Goal: Task Accomplishment & Management: Use online tool/utility

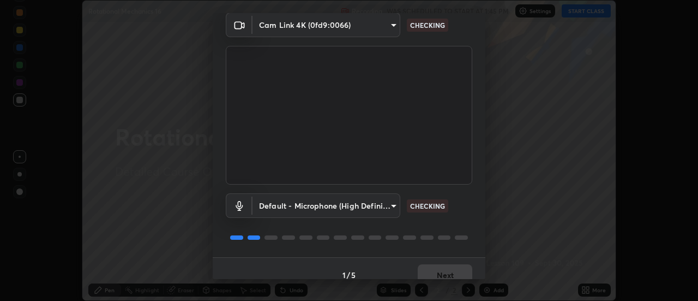
scroll to position [57, 0]
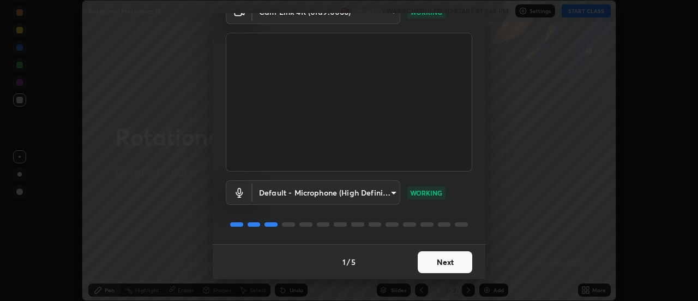
click at [436, 260] on button "Next" at bounding box center [445, 262] width 55 height 22
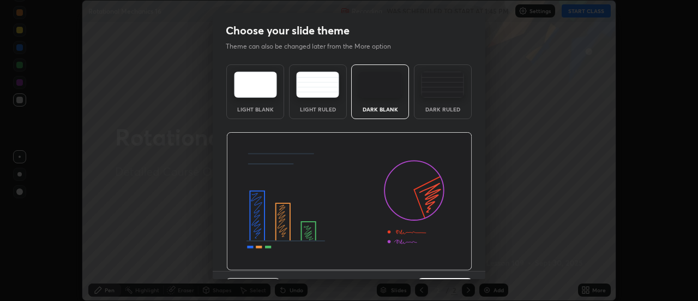
click at [434, 93] on img at bounding box center [442, 84] width 43 height 26
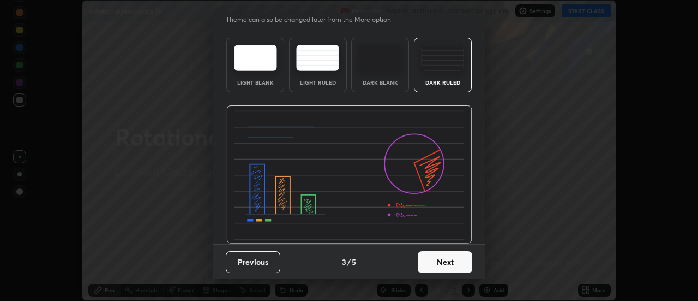
click at [428, 261] on button "Next" at bounding box center [445, 262] width 55 height 22
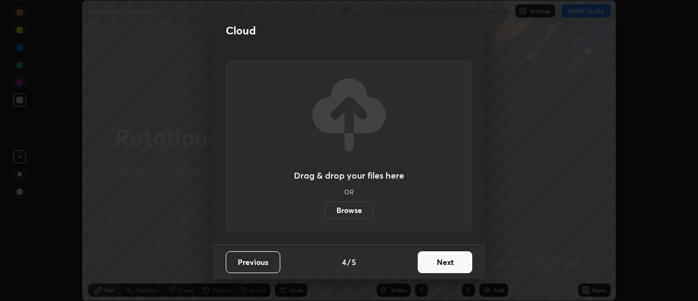
scroll to position [0, 0]
click at [353, 209] on label "Browse" at bounding box center [349, 209] width 49 height 17
click at [325, 209] on input "Browse" at bounding box center [325, 209] width 0 height 17
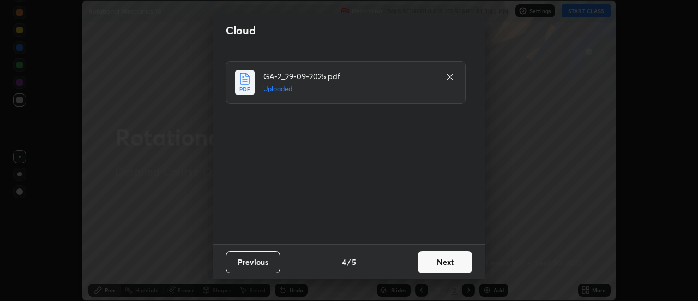
click at [441, 263] on button "Next" at bounding box center [445, 262] width 55 height 22
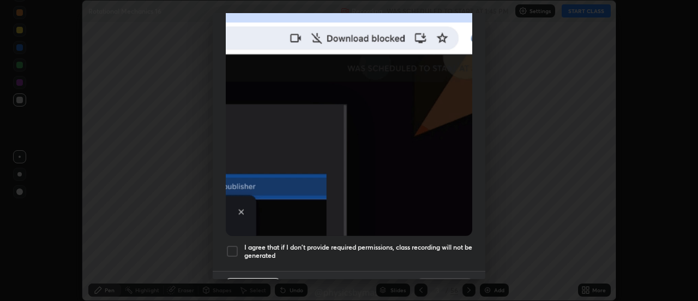
click at [383, 243] on h5 "I agree that if I don't provide required permissions, class recording will not …" at bounding box center [358, 251] width 228 height 17
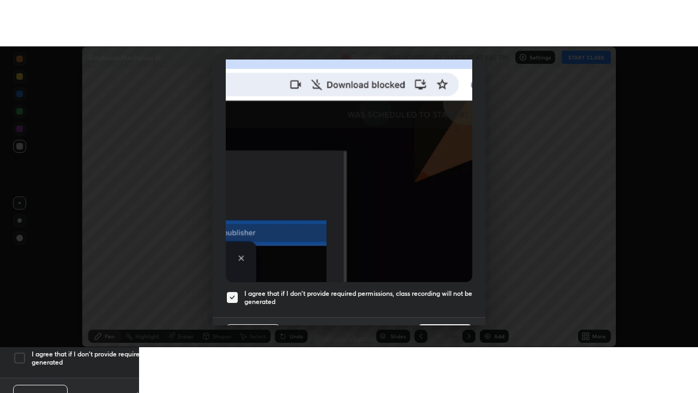
scroll to position [280, 0]
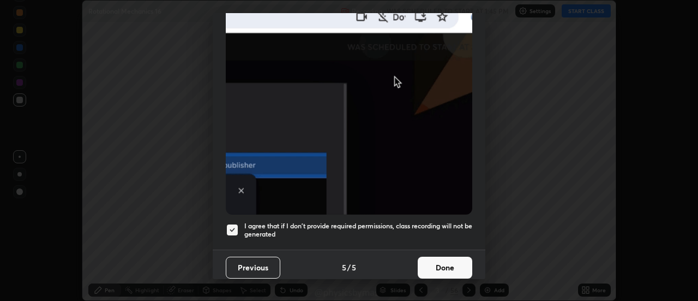
click at [438, 257] on button "Done" at bounding box center [445, 267] width 55 height 22
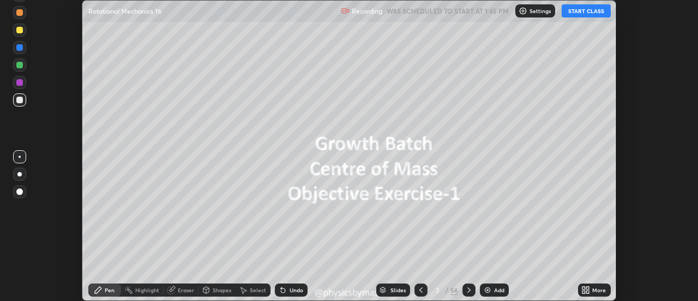
click at [421, 290] on icon at bounding box center [421, 289] width 9 height 9
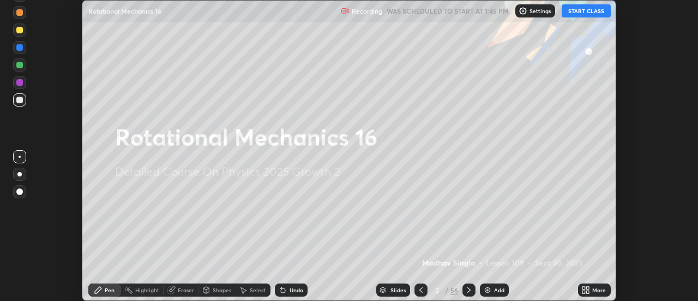
click at [590, 288] on icon at bounding box center [588, 287] width 3 height 3
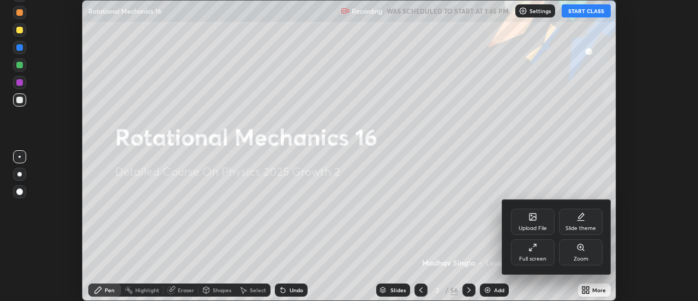
click at [536, 256] on div "Full screen" at bounding box center [532, 258] width 27 height 5
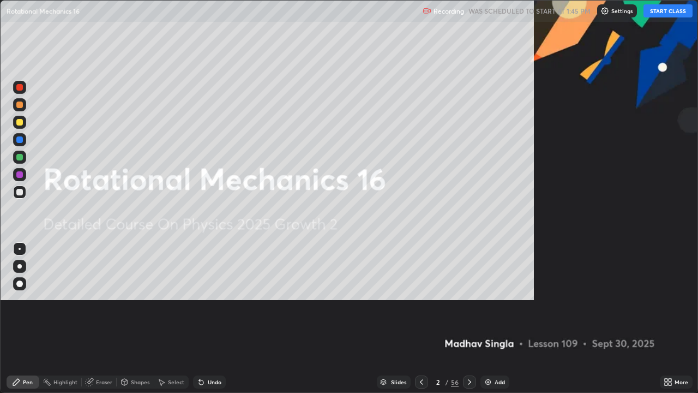
scroll to position [393, 698]
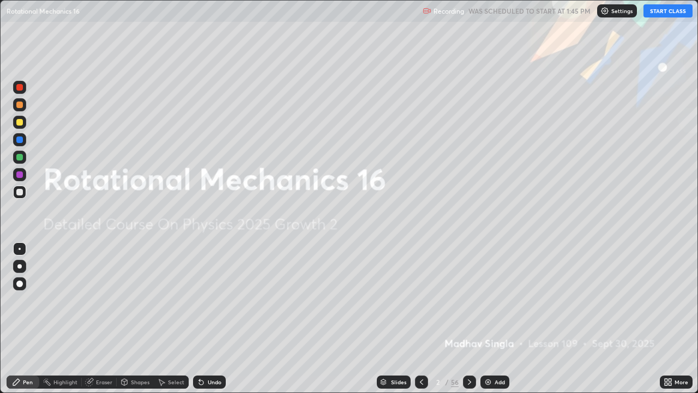
click at [667, 10] on button "START CLASS" at bounding box center [668, 10] width 49 height 13
click at [22, 163] on div at bounding box center [19, 157] width 13 height 13
click at [468, 300] on icon at bounding box center [469, 381] width 3 height 5
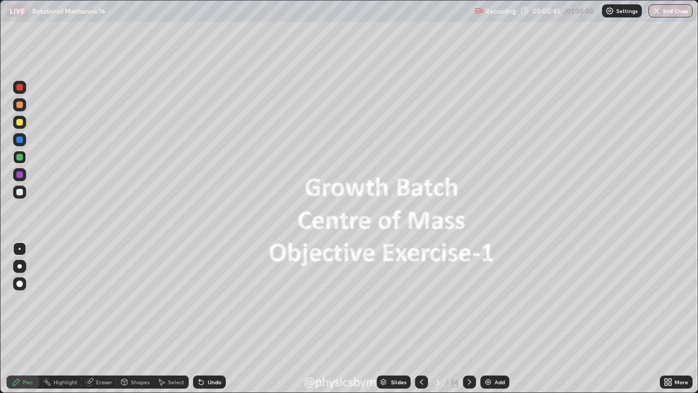
click at [469, 300] on icon at bounding box center [469, 381] width 3 height 5
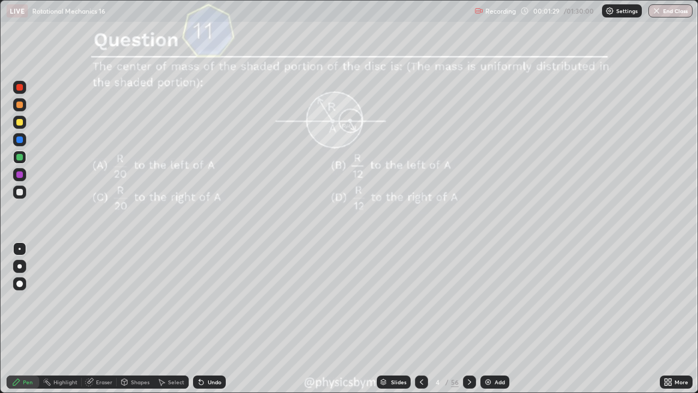
click at [466, 300] on icon at bounding box center [469, 382] width 9 height 9
click at [468, 300] on icon at bounding box center [469, 382] width 9 height 9
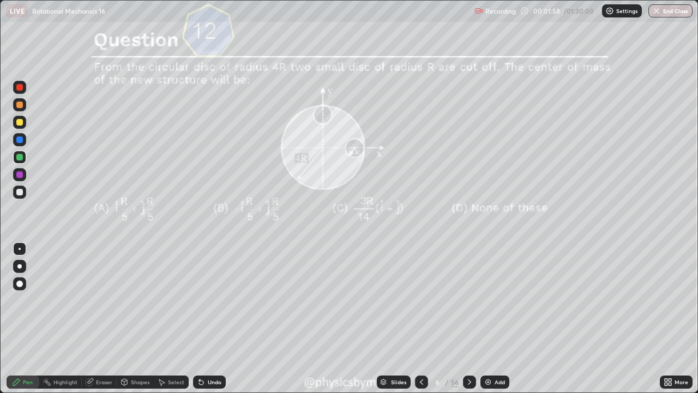
click at [456, 300] on div "56" at bounding box center [455, 382] width 8 height 10
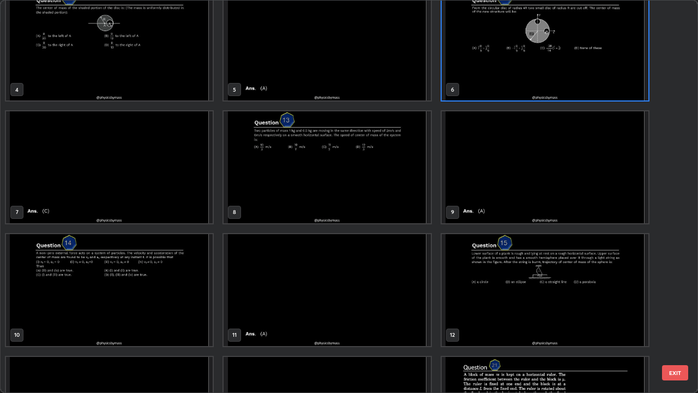
scroll to position [144, 0]
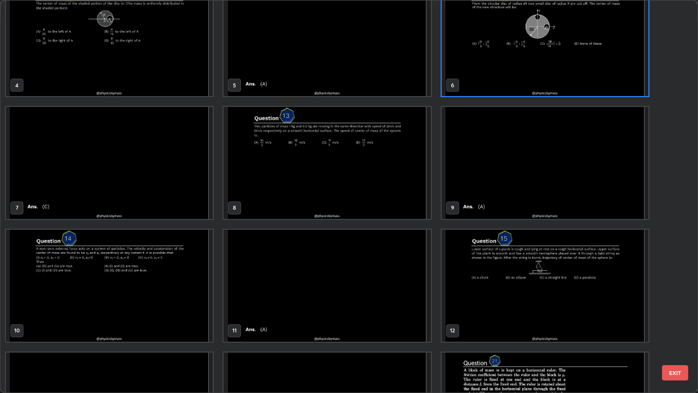
click at [488, 296] on img "grid" at bounding box center [545, 286] width 207 height 112
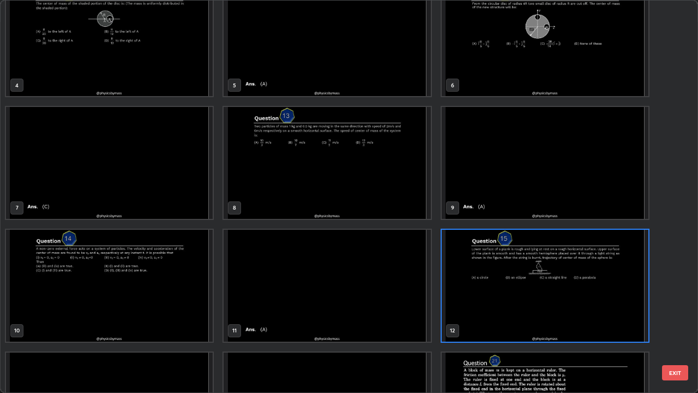
click at [489, 299] on img "grid" at bounding box center [545, 286] width 207 height 112
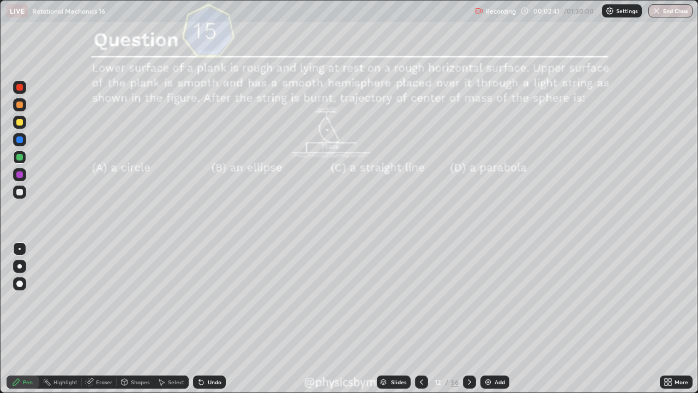
click at [468, 300] on icon at bounding box center [469, 382] width 9 height 9
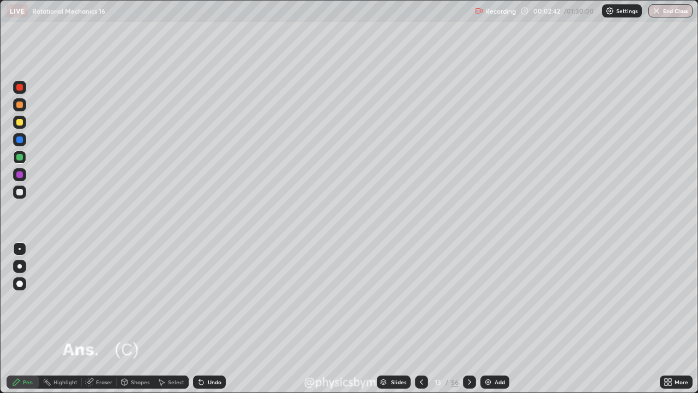
click at [467, 300] on icon at bounding box center [469, 382] width 9 height 9
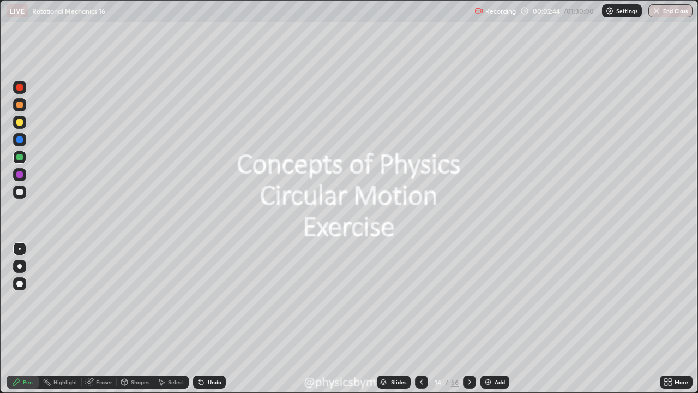
click at [434, 300] on div "14 / 56" at bounding box center [446, 382] width 26 height 10
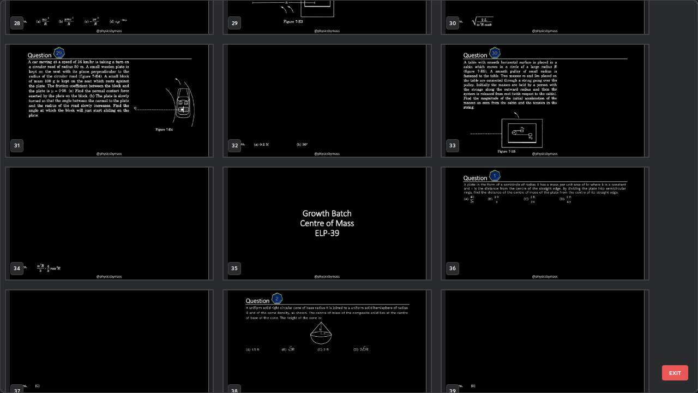
scroll to position [1187, 0]
click at [400, 262] on img "grid" at bounding box center [327, 223] width 207 height 112
click at [402, 265] on img "grid" at bounding box center [327, 223] width 207 height 112
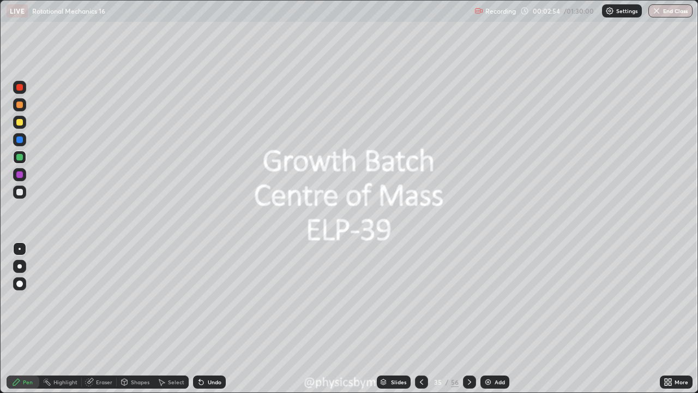
click at [469, 300] on icon at bounding box center [469, 382] width 9 height 9
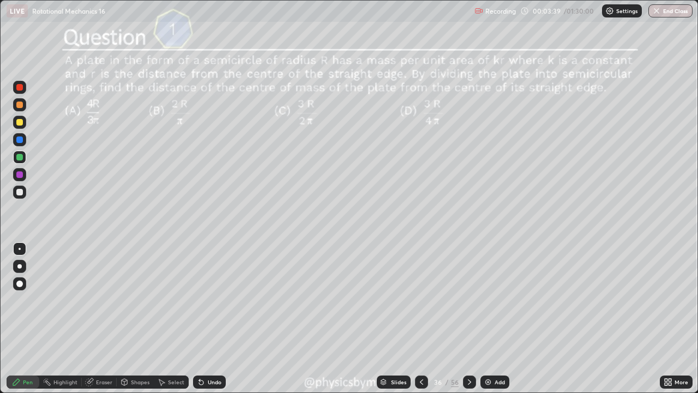
click at [21, 127] on div at bounding box center [19, 122] width 13 height 13
click at [208, 300] on div "Undo" at bounding box center [215, 381] width 14 height 5
click at [20, 140] on div at bounding box center [19, 139] width 7 height 7
click at [22, 177] on div at bounding box center [19, 174] width 7 height 7
click at [19, 193] on div at bounding box center [19, 192] width 7 height 7
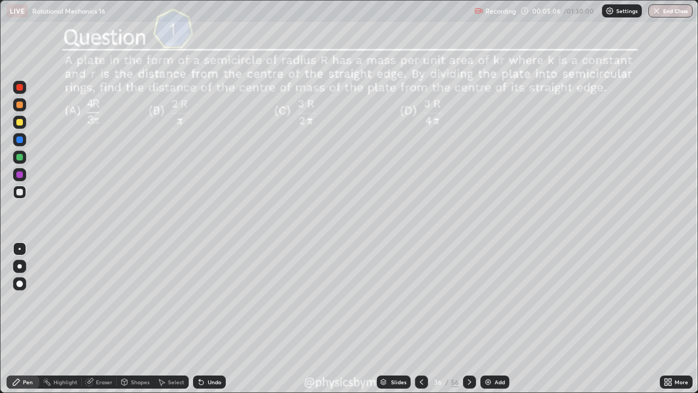
click at [207, 300] on div "Undo" at bounding box center [209, 381] width 33 height 13
click at [468, 300] on icon at bounding box center [469, 382] width 9 height 9
click at [470, 300] on icon at bounding box center [469, 381] width 3 height 5
click at [16, 155] on div at bounding box center [19, 157] width 7 height 7
click at [208, 300] on div "Undo" at bounding box center [215, 381] width 14 height 5
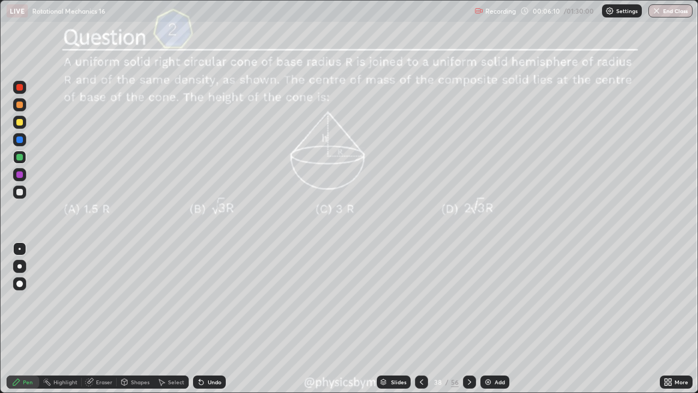
click at [467, 300] on icon at bounding box center [469, 382] width 9 height 9
click at [468, 300] on icon at bounding box center [469, 382] width 9 height 9
click at [14, 186] on div at bounding box center [19, 191] width 13 height 17
click at [468, 300] on icon at bounding box center [469, 382] width 9 height 9
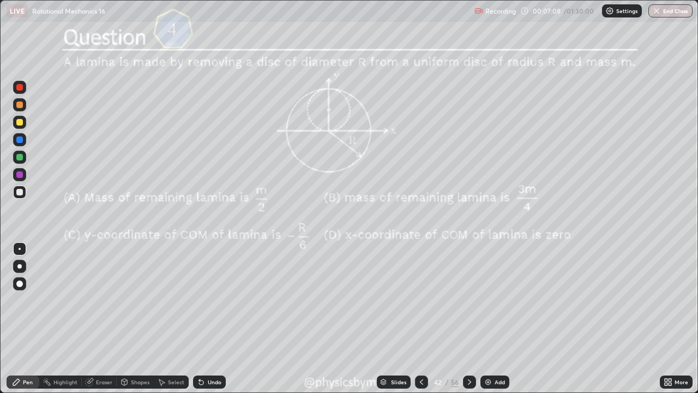
click at [19, 170] on div at bounding box center [19, 174] width 13 height 13
click at [15, 156] on div at bounding box center [19, 157] width 13 height 13
click at [210, 300] on div "Undo" at bounding box center [209, 381] width 33 height 13
click at [208, 300] on div "Undo" at bounding box center [209, 381] width 33 height 13
click at [206, 300] on div "Undo" at bounding box center [209, 381] width 33 height 13
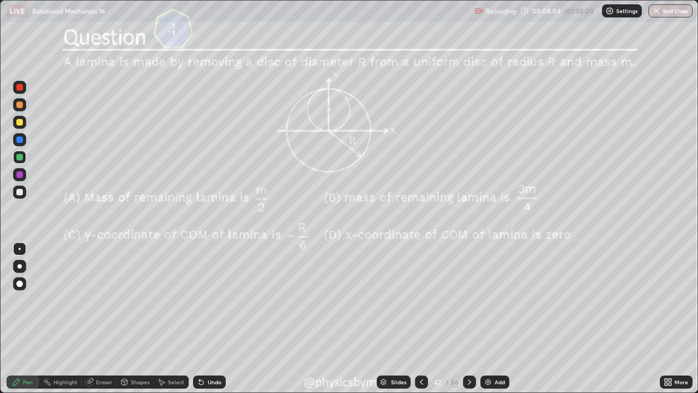
click at [205, 300] on div "Undo" at bounding box center [209, 381] width 33 height 13
click at [203, 300] on icon at bounding box center [201, 382] width 9 height 9
click at [203, 300] on div "Undo" at bounding box center [209, 381] width 33 height 13
click at [203, 300] on icon at bounding box center [201, 382] width 9 height 9
click at [468, 300] on icon at bounding box center [469, 382] width 9 height 9
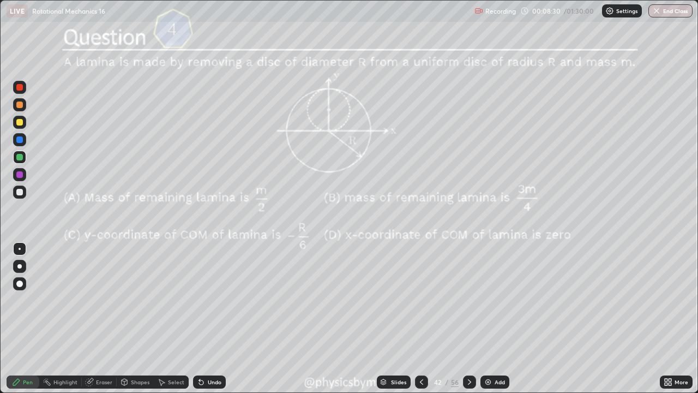
click at [466, 300] on div at bounding box center [469, 381] width 13 height 13
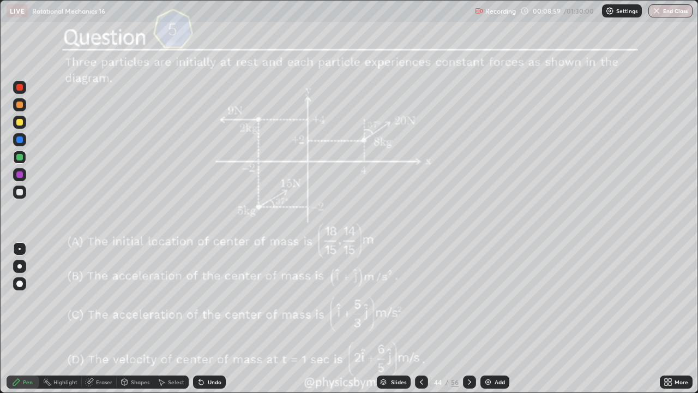
click at [468, 300] on icon at bounding box center [469, 382] width 9 height 9
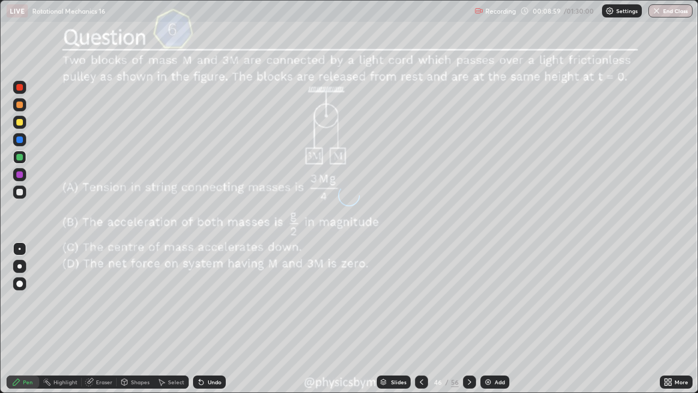
click at [466, 300] on icon at bounding box center [469, 382] width 9 height 9
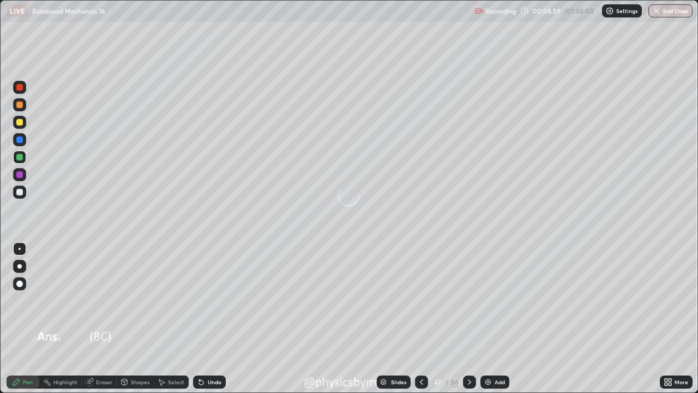
click at [468, 300] on icon at bounding box center [469, 381] width 3 height 5
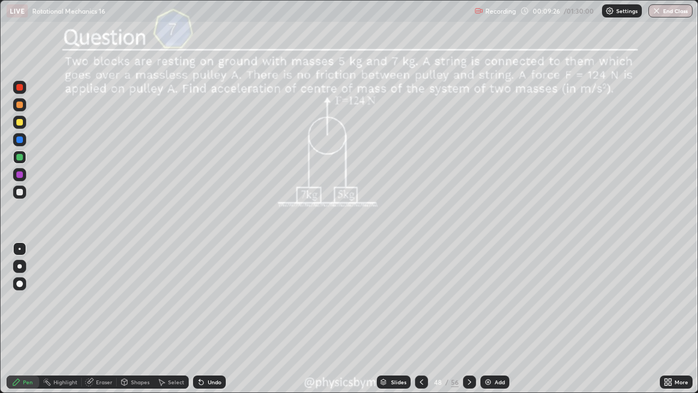
click at [216, 300] on div "Undo" at bounding box center [209, 381] width 33 height 13
click at [468, 300] on icon at bounding box center [469, 382] width 9 height 9
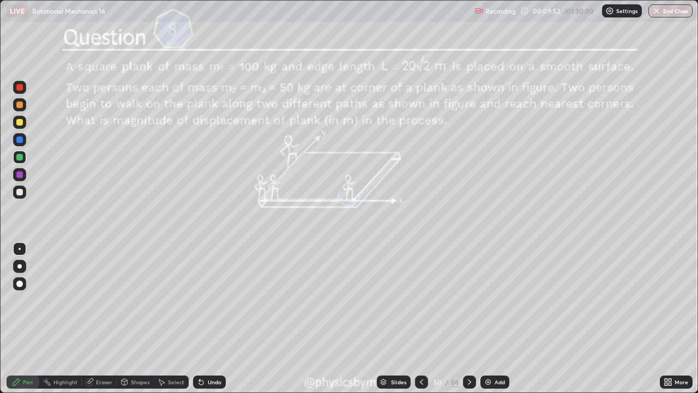
click at [468, 300] on icon at bounding box center [469, 382] width 9 height 9
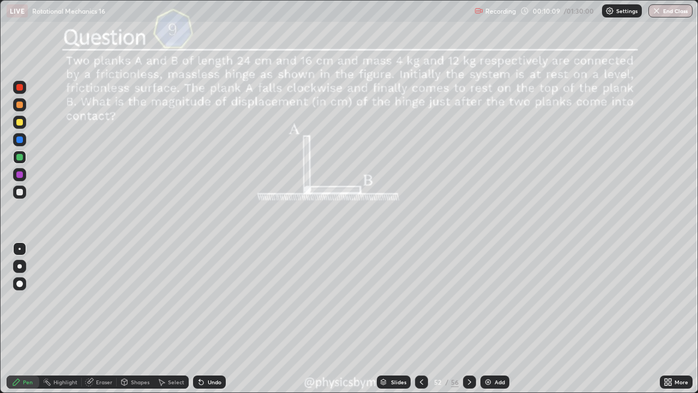
click at [205, 300] on div "Undo" at bounding box center [209, 381] width 33 height 13
click at [209, 300] on div "Undo" at bounding box center [207, 382] width 37 height 22
click at [208, 300] on div "Undo" at bounding box center [215, 381] width 14 height 5
click at [206, 300] on div "Undo" at bounding box center [209, 381] width 33 height 13
click at [207, 300] on div "Undo" at bounding box center [209, 381] width 33 height 13
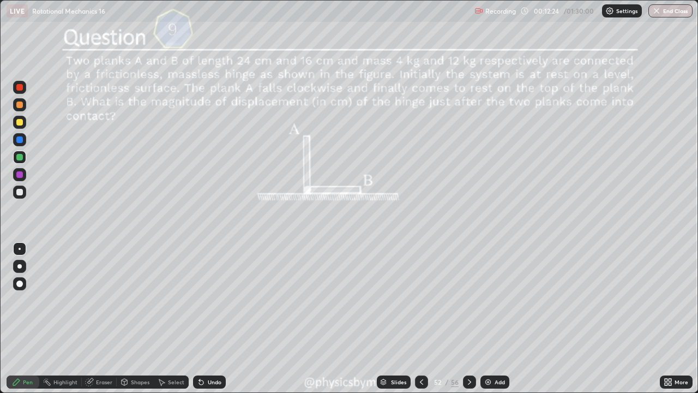
click at [468, 300] on icon at bounding box center [469, 382] width 9 height 9
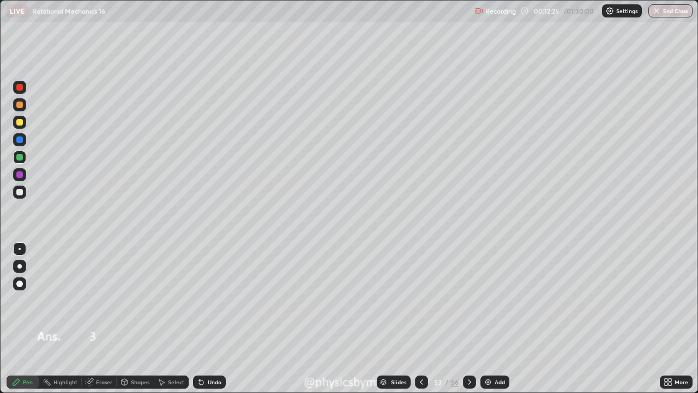
click at [464, 300] on div at bounding box center [469, 381] width 13 height 13
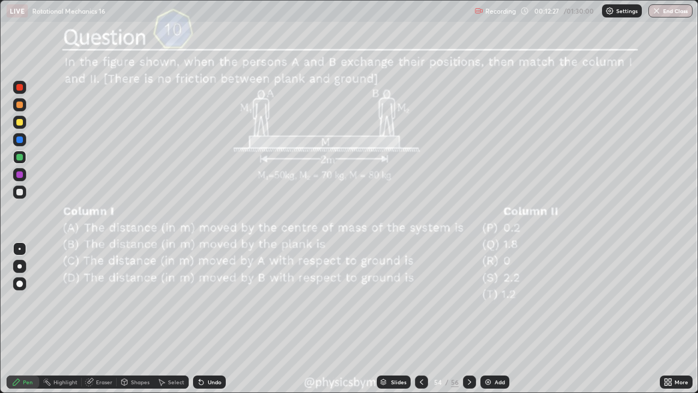
click at [468, 300] on icon at bounding box center [469, 382] width 9 height 9
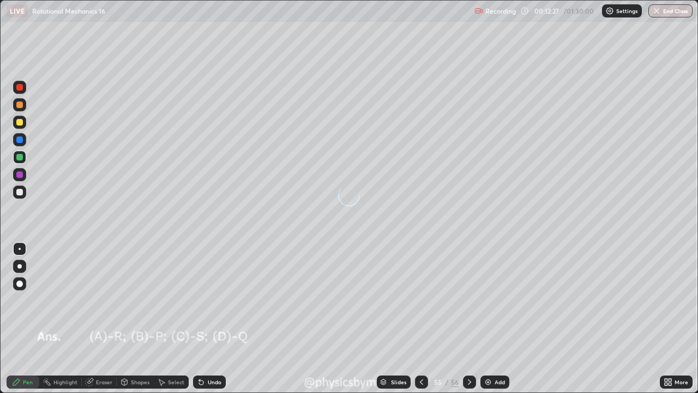
click at [470, 300] on icon at bounding box center [469, 381] width 3 height 5
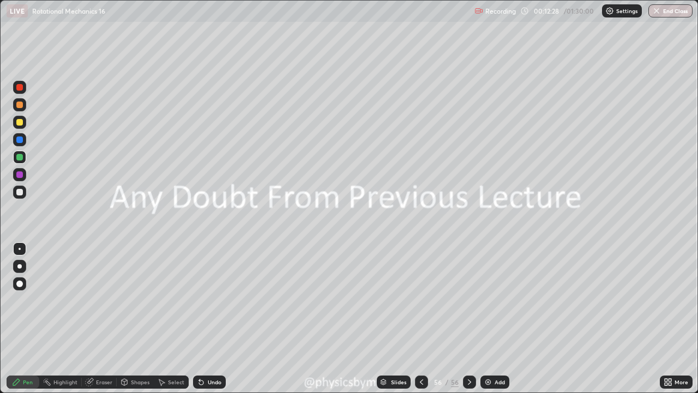
click at [422, 300] on icon at bounding box center [421, 382] width 9 height 9
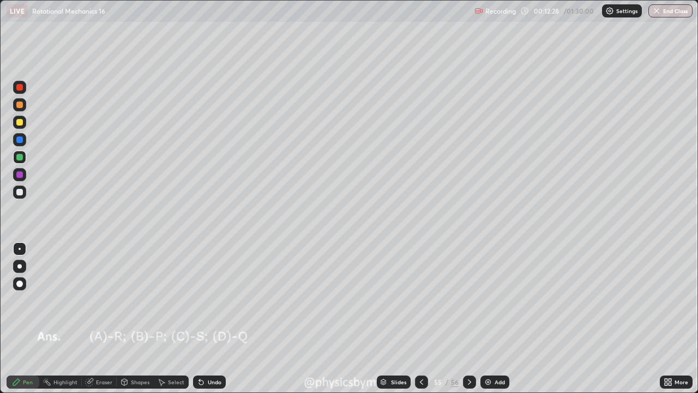
click at [421, 300] on icon at bounding box center [421, 382] width 9 height 9
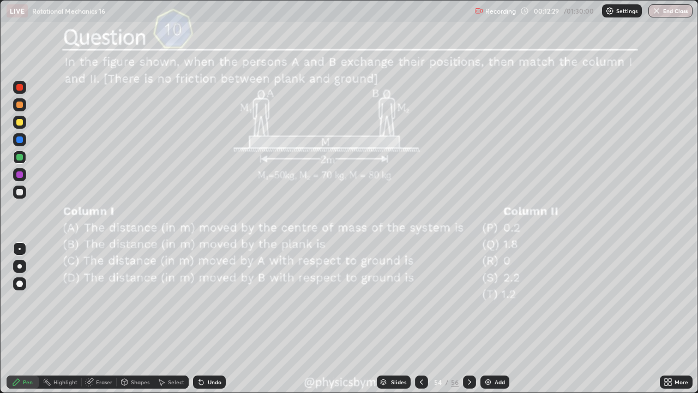
click at [418, 300] on div at bounding box center [421, 381] width 13 height 13
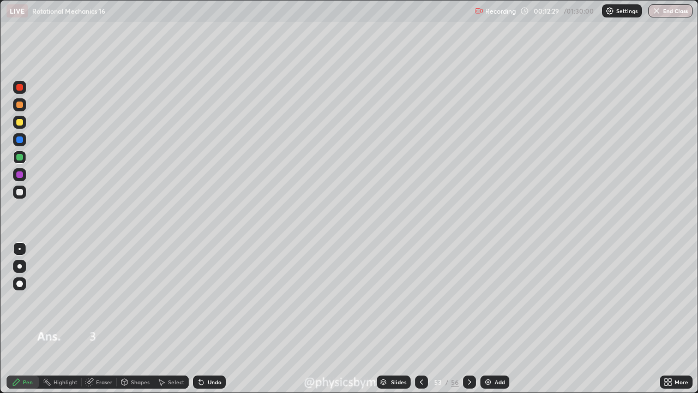
click at [418, 300] on div at bounding box center [421, 381] width 13 height 13
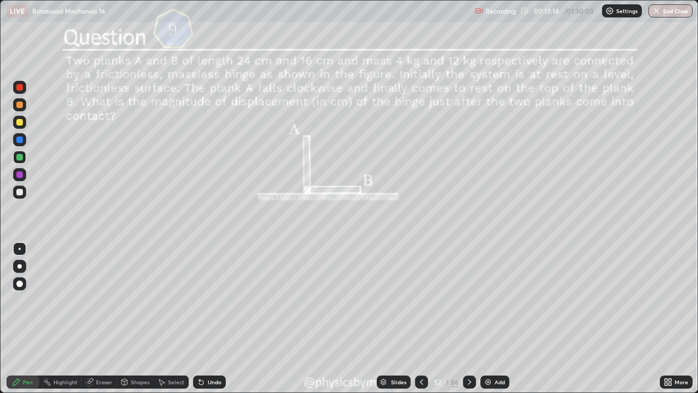
click at [440, 300] on div "52" at bounding box center [438, 382] width 11 height 7
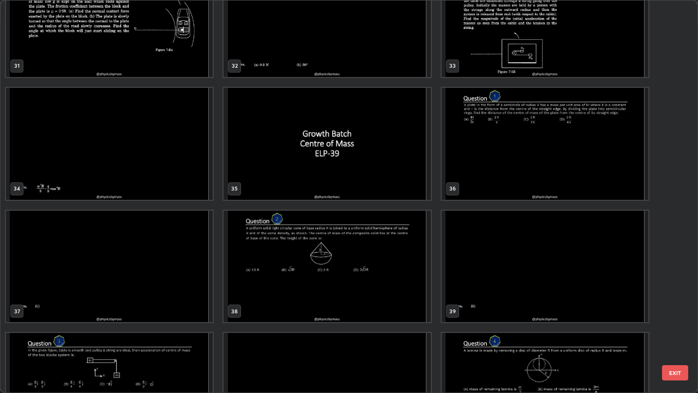
scroll to position [1266, 0]
click at [476, 178] on img "grid" at bounding box center [545, 144] width 207 height 112
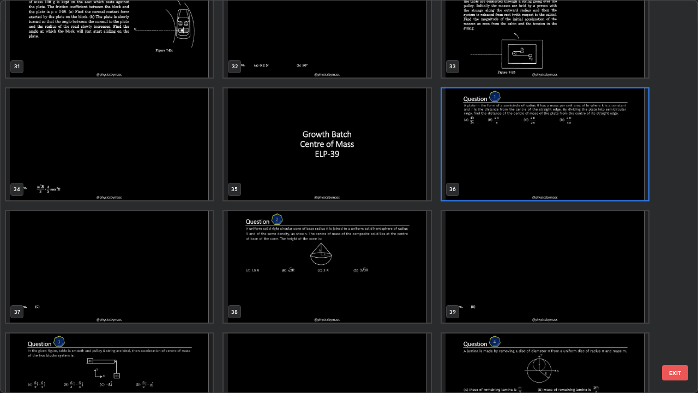
click at [480, 178] on img "grid" at bounding box center [545, 144] width 207 height 112
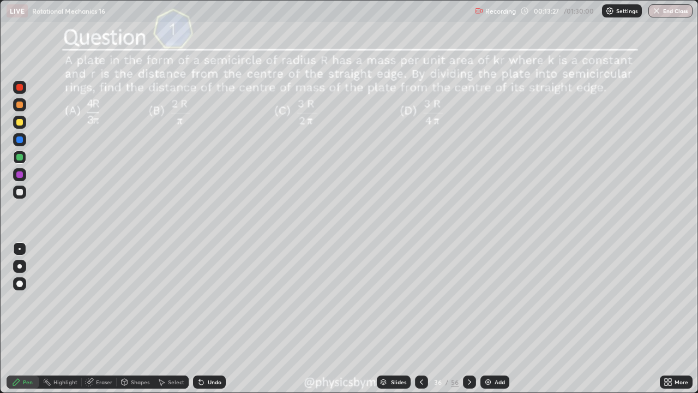
click at [19, 193] on div at bounding box center [19, 192] width 7 height 7
click at [20, 123] on div at bounding box center [19, 122] width 7 height 7
click at [452, 300] on div "56" at bounding box center [455, 382] width 8 height 10
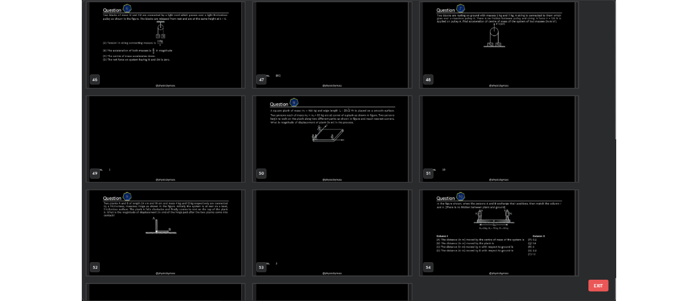
scroll to position [1937, 0]
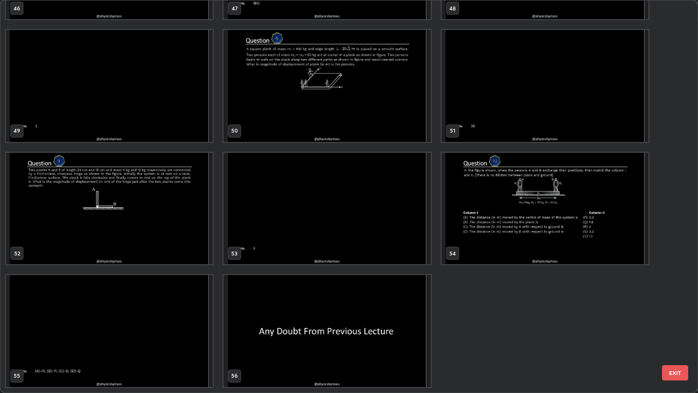
click at [378, 300] on img "grid" at bounding box center [327, 331] width 207 height 112
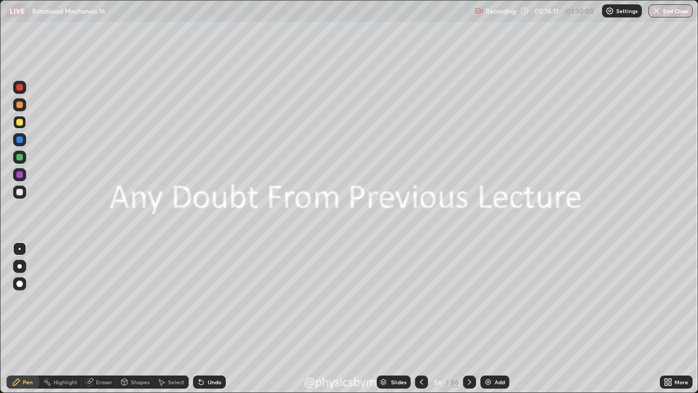
click at [484, 300] on img at bounding box center [488, 382] width 9 height 9
click at [129, 300] on div "Shapes" at bounding box center [135, 381] width 37 height 13
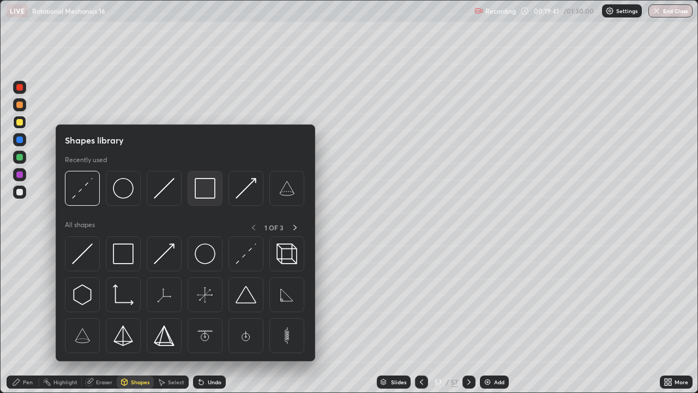
click at [202, 190] on img at bounding box center [205, 188] width 21 height 21
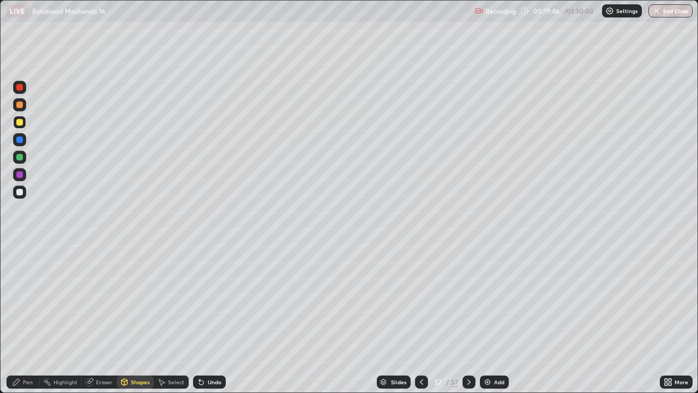
click at [22, 158] on div at bounding box center [19, 157] width 7 height 7
click at [27, 300] on div "Pen" at bounding box center [28, 381] width 10 height 5
click at [24, 107] on div at bounding box center [19, 104] width 13 height 13
click at [139, 300] on div "Shapes" at bounding box center [140, 381] width 19 height 5
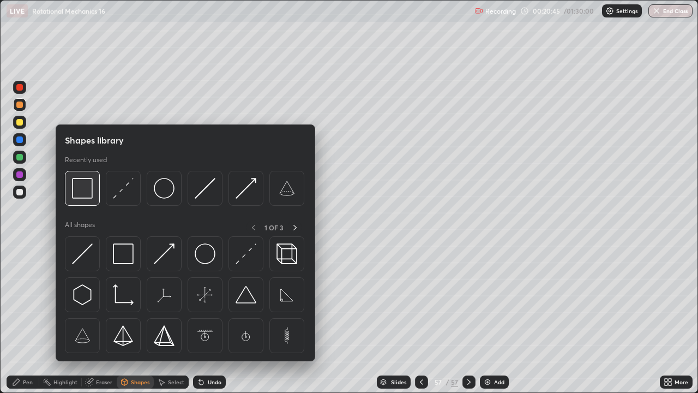
click at [89, 197] on img at bounding box center [82, 188] width 21 height 21
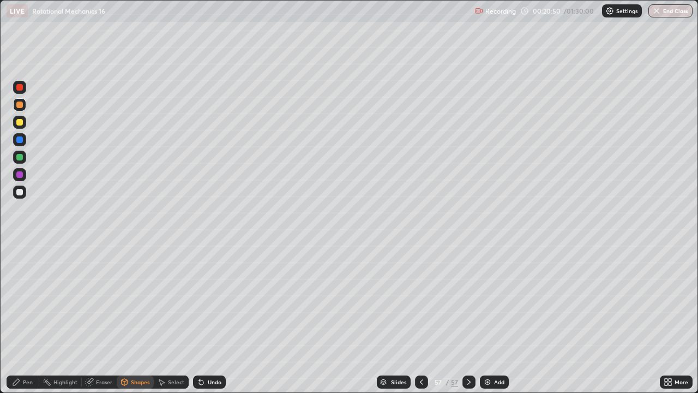
click at [212, 300] on div "Undo" at bounding box center [209, 381] width 33 height 13
click at [207, 300] on div "Undo" at bounding box center [209, 381] width 33 height 13
click at [19, 300] on icon at bounding box center [16, 382] width 9 height 9
click at [21, 159] on div at bounding box center [19, 157] width 7 height 7
click at [20, 194] on div at bounding box center [19, 192] width 7 height 7
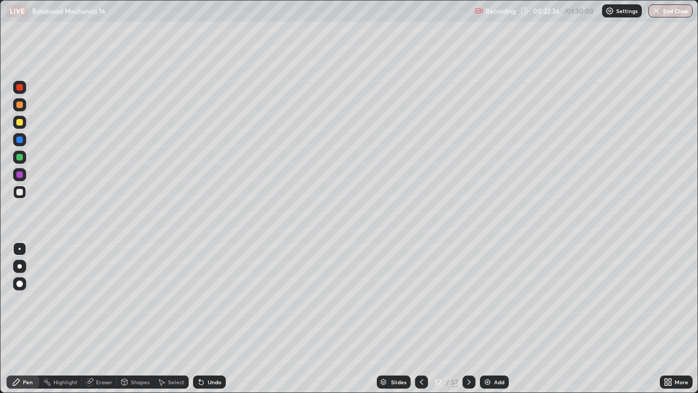
click at [219, 300] on div "Undo" at bounding box center [209, 381] width 33 height 13
click at [215, 300] on div "Undo" at bounding box center [215, 381] width 14 height 5
click at [208, 300] on div "Undo" at bounding box center [209, 381] width 33 height 13
click at [129, 300] on div "Shapes" at bounding box center [135, 381] width 37 height 13
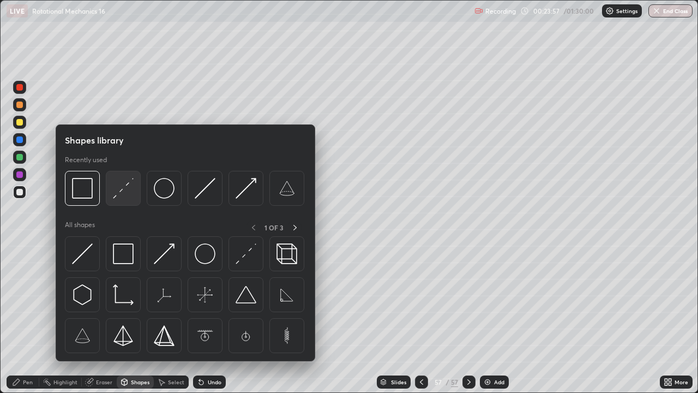
click at [119, 191] on img at bounding box center [123, 188] width 21 height 21
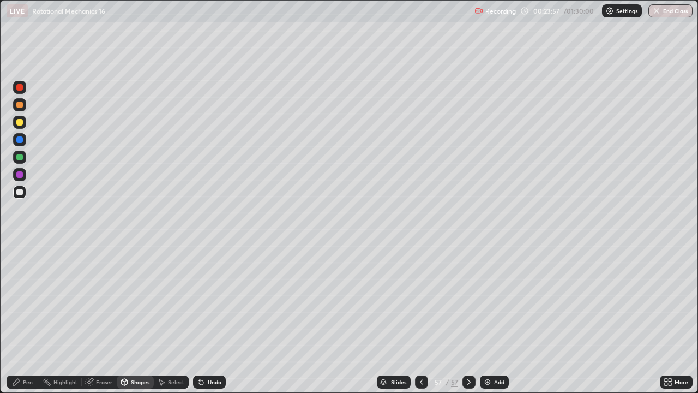
click at [16, 157] on div at bounding box center [19, 157] width 7 height 7
click at [23, 300] on div "Pen" at bounding box center [23, 381] width 33 height 13
click at [25, 196] on div at bounding box center [19, 191] width 13 height 13
click at [492, 300] on div "Add" at bounding box center [494, 381] width 29 height 13
click at [18, 111] on div at bounding box center [19, 104] width 13 height 13
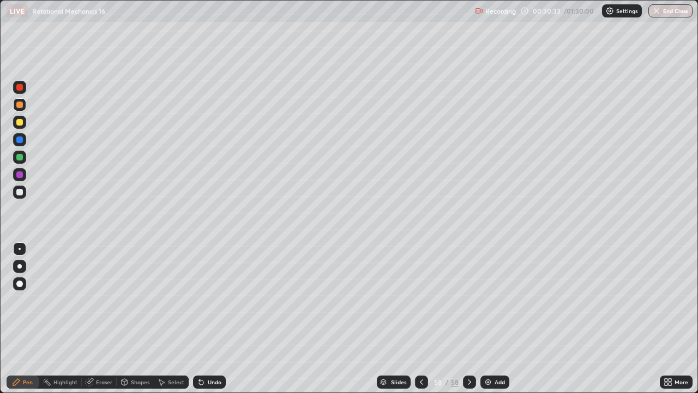
click at [134, 300] on div "Shapes" at bounding box center [140, 381] width 19 height 5
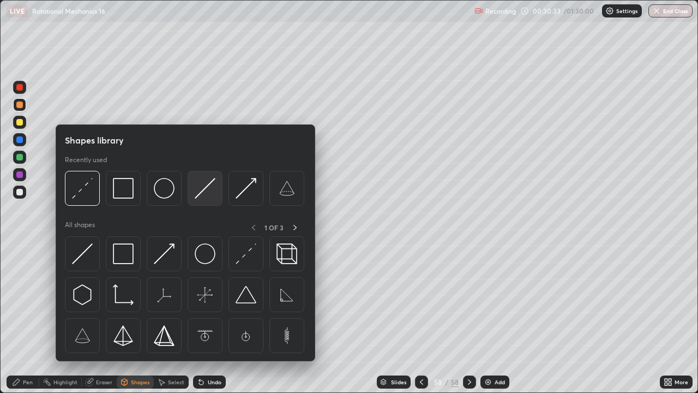
click at [206, 195] on img at bounding box center [205, 188] width 21 height 21
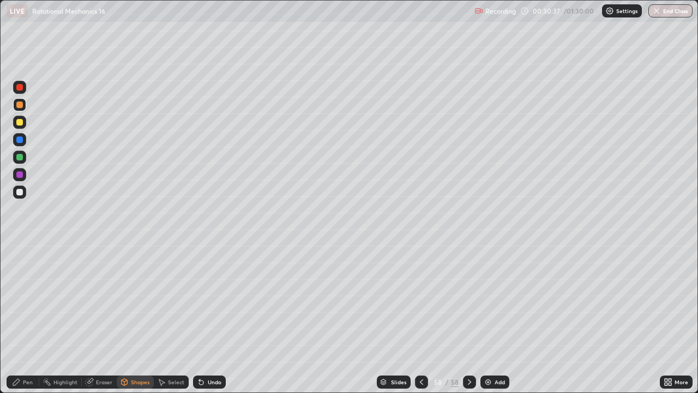
click at [27, 300] on div "Pen" at bounding box center [28, 381] width 10 height 5
click at [17, 160] on div at bounding box center [19, 157] width 13 height 13
click at [178, 300] on div "Select" at bounding box center [176, 381] width 16 height 5
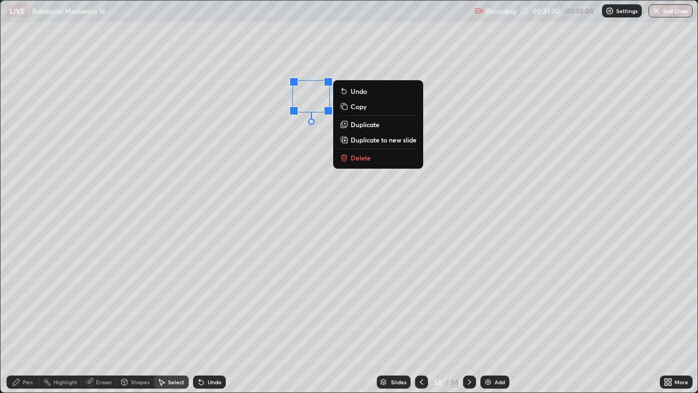
click at [213, 300] on div "Undo" at bounding box center [215, 381] width 14 height 5
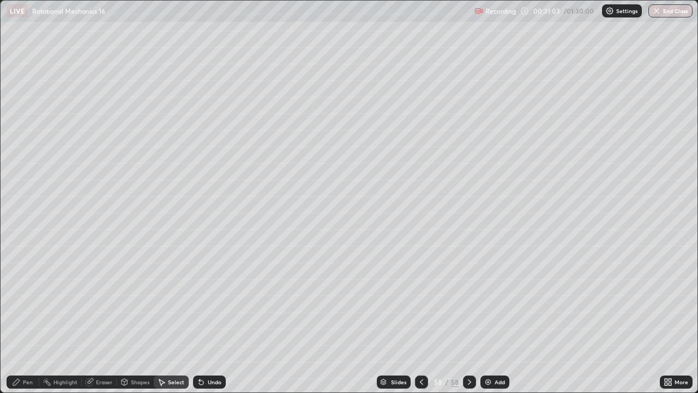
click at [98, 300] on div "Eraser" at bounding box center [104, 381] width 16 height 5
click at [23, 300] on div "Pen" at bounding box center [23, 381] width 33 height 13
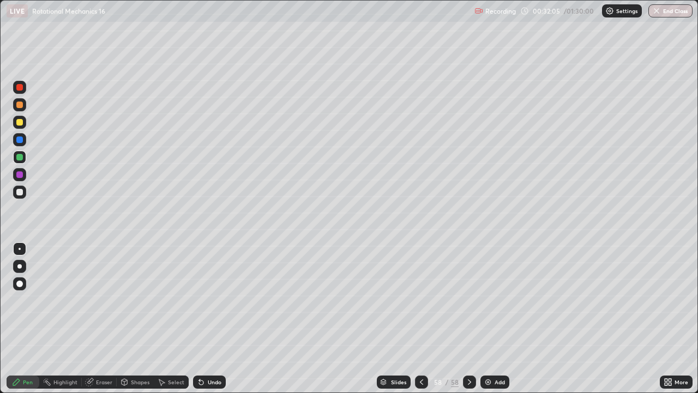
click at [20, 192] on div at bounding box center [19, 192] width 7 height 7
click at [213, 300] on div "Undo" at bounding box center [215, 381] width 14 height 5
click at [207, 300] on div "Undo" at bounding box center [209, 381] width 33 height 13
click at [205, 300] on div "Undo" at bounding box center [209, 381] width 33 height 13
click at [208, 300] on div "Undo" at bounding box center [215, 381] width 14 height 5
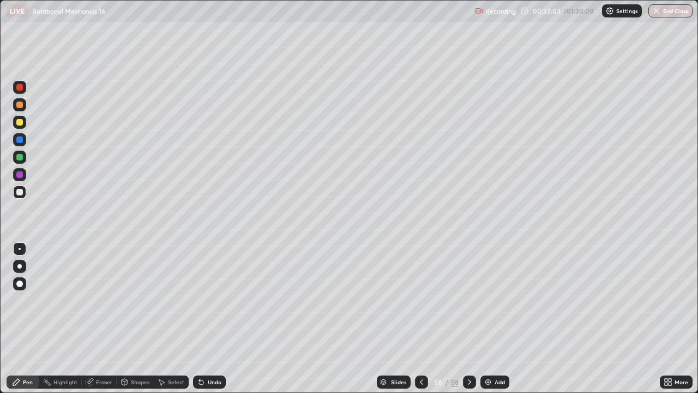
click at [202, 300] on icon at bounding box center [201, 382] width 9 height 9
click at [217, 300] on div "Undo" at bounding box center [215, 381] width 14 height 5
click at [212, 300] on div "Undo" at bounding box center [209, 381] width 33 height 13
click at [202, 300] on icon at bounding box center [201, 382] width 9 height 9
click at [203, 300] on icon at bounding box center [201, 382] width 9 height 9
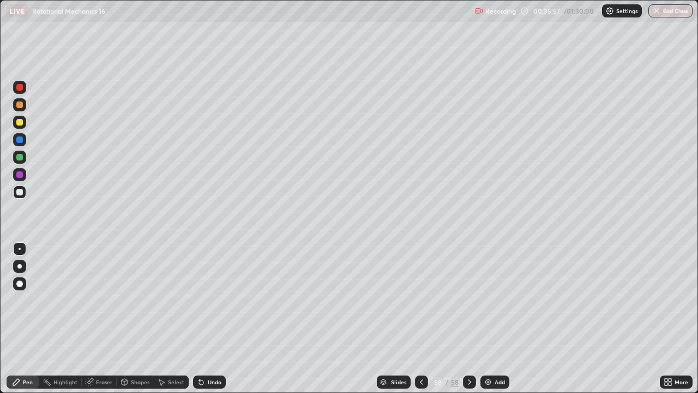
click at [205, 300] on div "Undo" at bounding box center [209, 381] width 33 height 13
click at [206, 300] on div "Undo" at bounding box center [209, 381] width 33 height 13
click at [495, 300] on div "Add" at bounding box center [500, 381] width 10 height 5
click at [18, 109] on div at bounding box center [19, 104] width 13 height 13
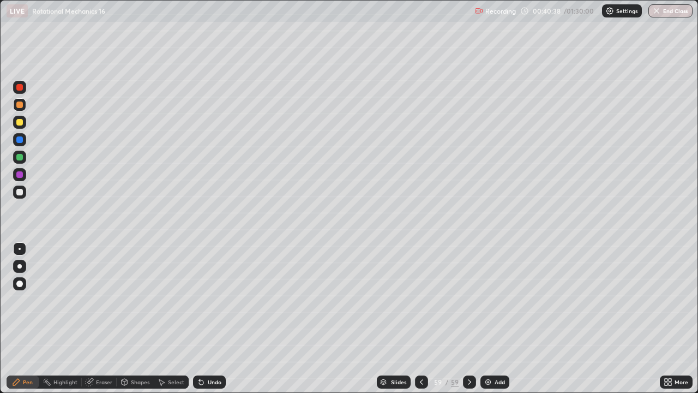
click at [24, 193] on div at bounding box center [19, 191] width 13 height 13
click at [22, 155] on div at bounding box center [19, 157] width 7 height 7
click at [493, 300] on div "Add" at bounding box center [495, 381] width 29 height 13
click at [20, 105] on div at bounding box center [19, 104] width 7 height 7
click at [20, 156] on div at bounding box center [19, 157] width 7 height 7
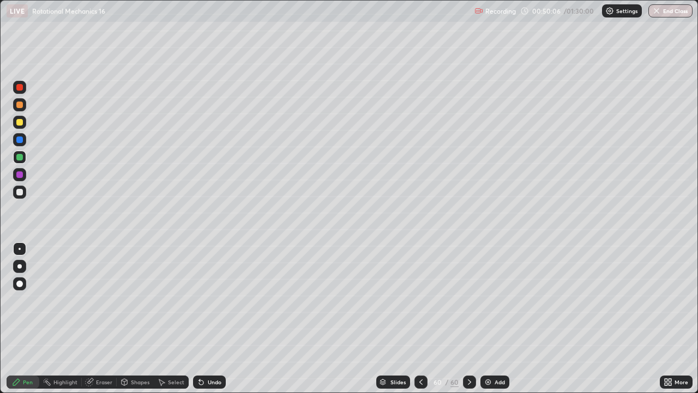
click at [16, 191] on div at bounding box center [19, 192] width 7 height 7
click at [96, 300] on div "Eraser" at bounding box center [104, 381] width 16 height 5
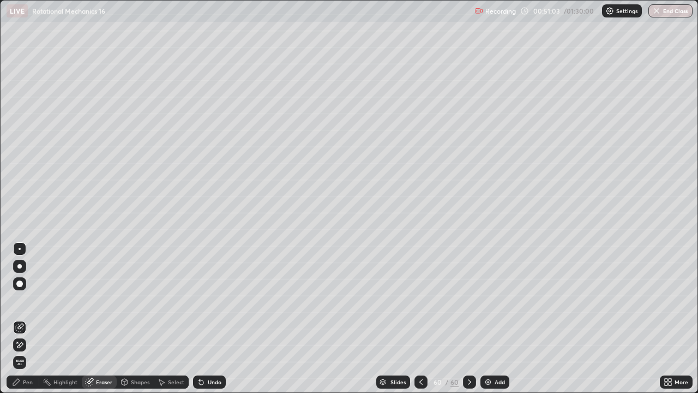
click at [19, 300] on icon at bounding box center [16, 382] width 9 height 9
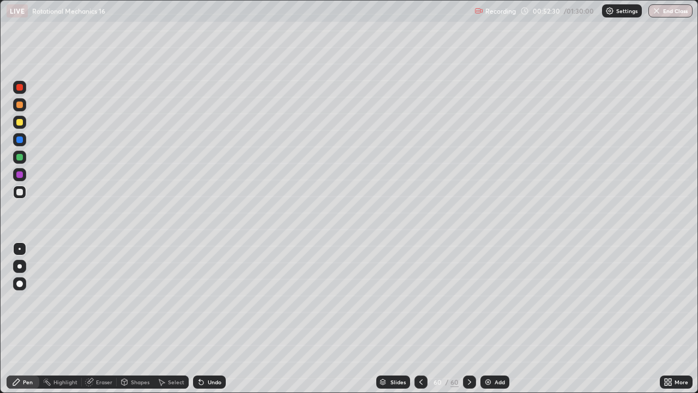
click at [211, 300] on div "Undo" at bounding box center [215, 381] width 14 height 5
click at [205, 300] on div "Undo" at bounding box center [209, 381] width 33 height 13
click at [129, 300] on div "Shapes" at bounding box center [135, 381] width 37 height 13
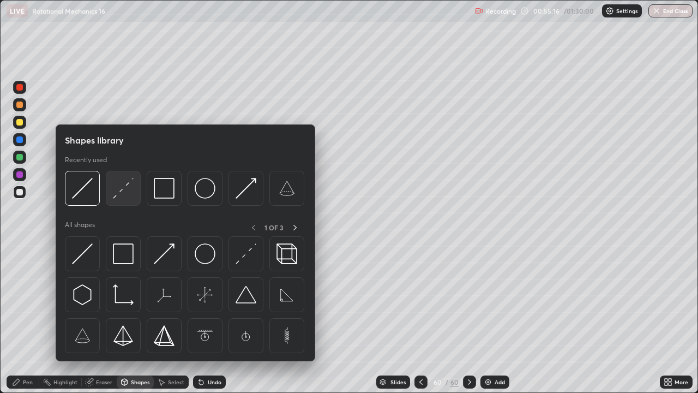
click at [118, 196] on img at bounding box center [123, 188] width 21 height 21
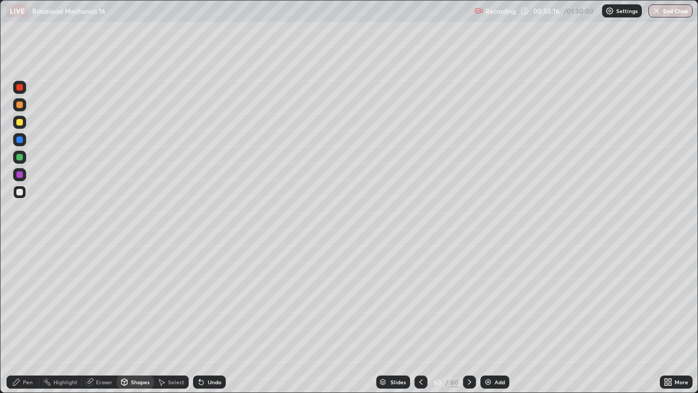
click at [18, 158] on div at bounding box center [19, 157] width 7 height 7
click at [22, 300] on div "Pen" at bounding box center [23, 381] width 33 height 13
click at [22, 194] on div at bounding box center [19, 192] width 7 height 7
click at [211, 300] on div "Undo" at bounding box center [209, 381] width 33 height 13
click at [498, 300] on div "Add" at bounding box center [500, 381] width 10 height 5
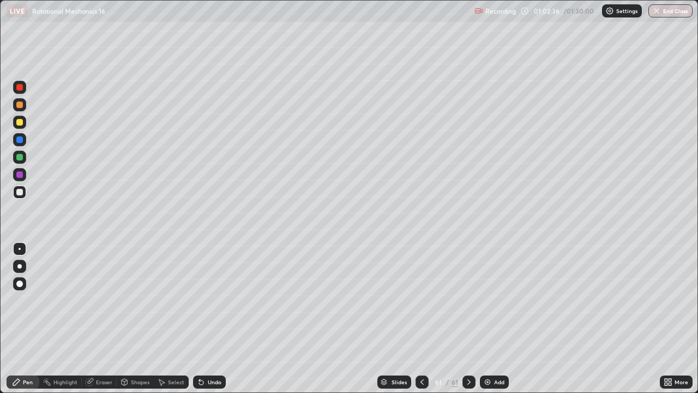
click at [22, 154] on div at bounding box center [19, 157] width 13 height 13
click at [22, 109] on div at bounding box center [19, 104] width 13 height 13
click at [140, 300] on div "Shapes" at bounding box center [140, 381] width 19 height 5
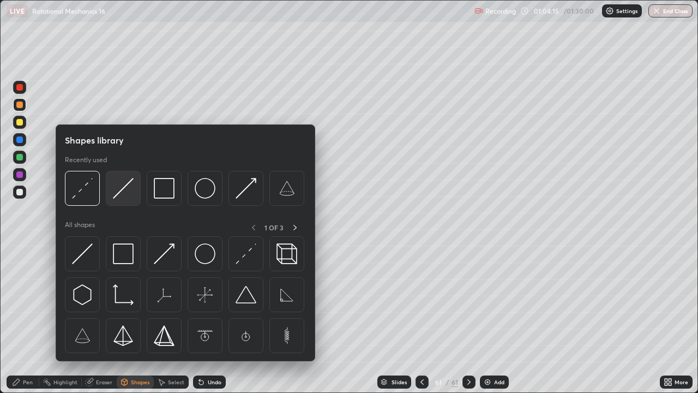
click at [123, 194] on img at bounding box center [123, 188] width 21 height 21
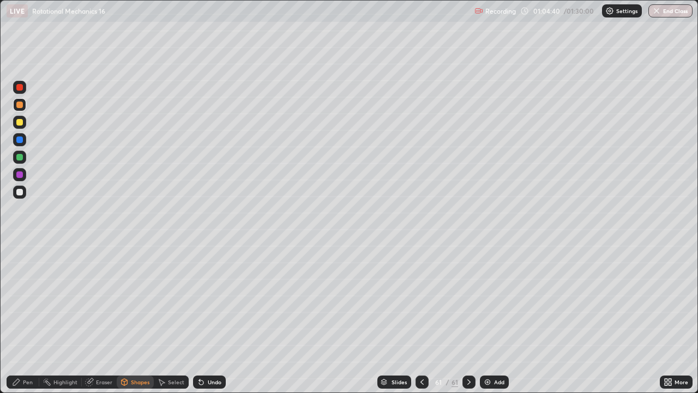
click at [23, 158] on div at bounding box center [19, 157] width 13 height 13
click at [211, 300] on div "Undo" at bounding box center [215, 381] width 14 height 5
click at [23, 300] on div "Pen" at bounding box center [28, 381] width 10 height 5
click at [20, 194] on div at bounding box center [19, 192] width 7 height 7
click at [421, 300] on icon at bounding box center [422, 382] width 9 height 9
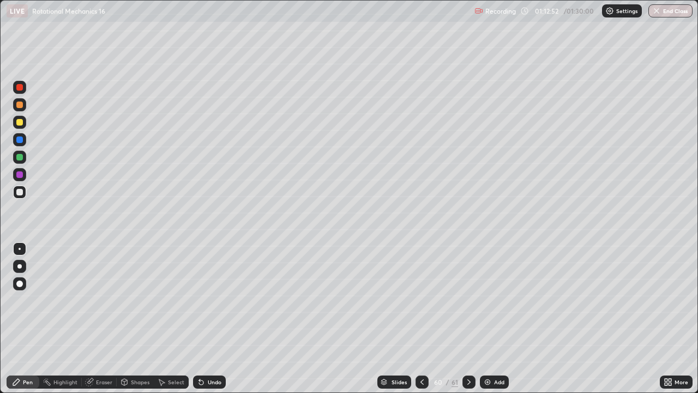
click at [421, 300] on icon at bounding box center [422, 382] width 9 height 9
click at [468, 300] on icon at bounding box center [469, 381] width 3 height 5
click at [468, 300] on icon at bounding box center [469, 382] width 9 height 9
click at [421, 300] on icon at bounding box center [422, 381] width 3 height 5
click at [468, 300] on icon at bounding box center [469, 382] width 9 height 9
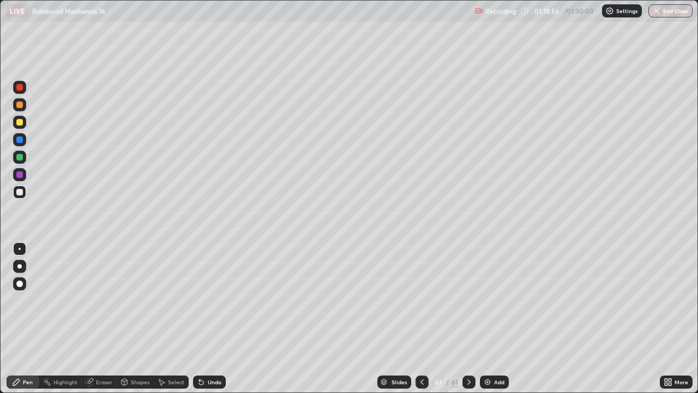
click at [21, 128] on div at bounding box center [19, 122] width 13 height 13
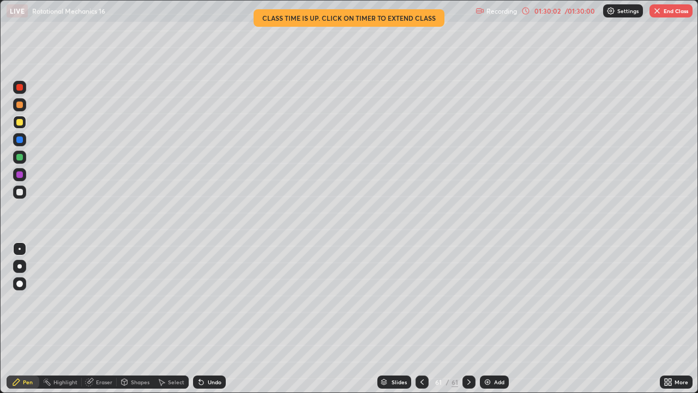
click at [670, 8] on button "End Class" at bounding box center [671, 10] width 43 height 13
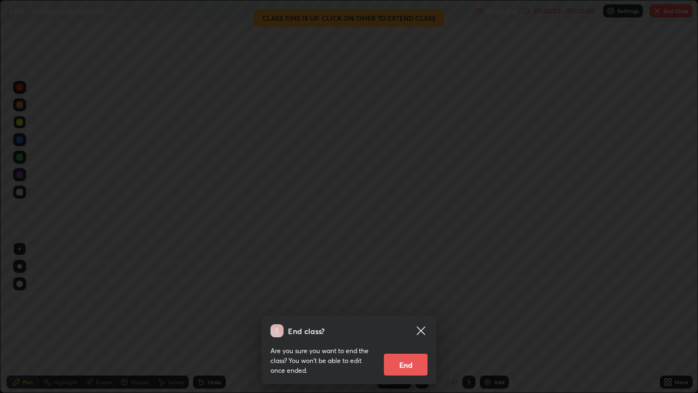
click at [417, 300] on button "End" at bounding box center [406, 365] width 44 height 22
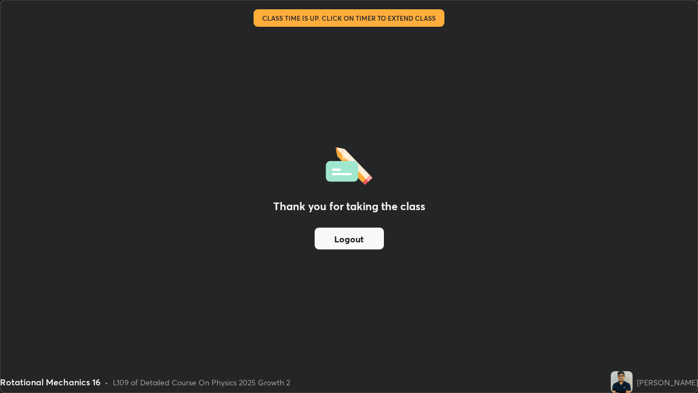
click at [372, 241] on button "Logout" at bounding box center [349, 238] width 69 height 22
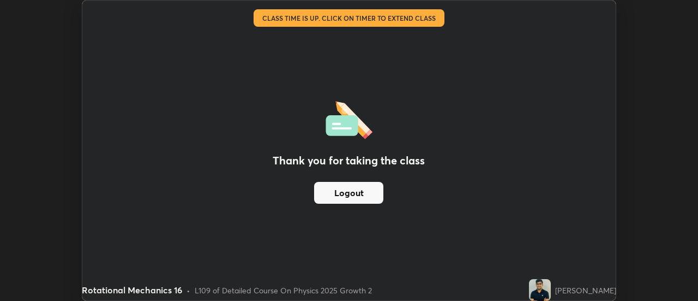
scroll to position [54254, 53856]
